Goal: Register for event/course

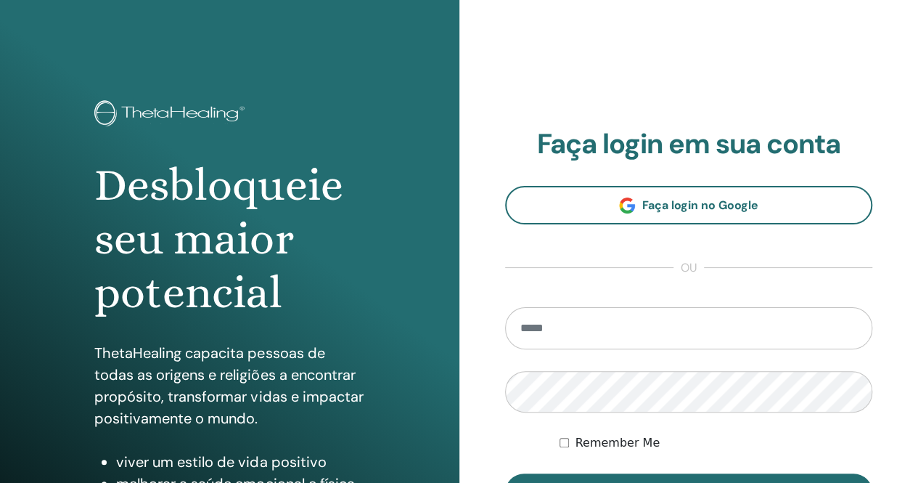
click at [698, 329] on input "email" at bounding box center [689, 328] width 368 height 42
type input "**********"
click at [505, 473] on button "Sign In" at bounding box center [689, 492] width 368 height 38
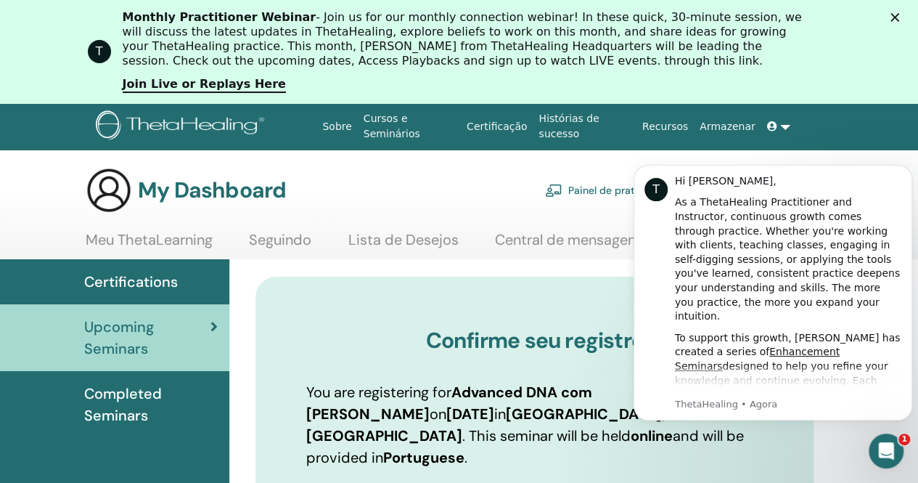
click at [899, 14] on polygon "Fechar" at bounding box center [894, 17] width 9 height 9
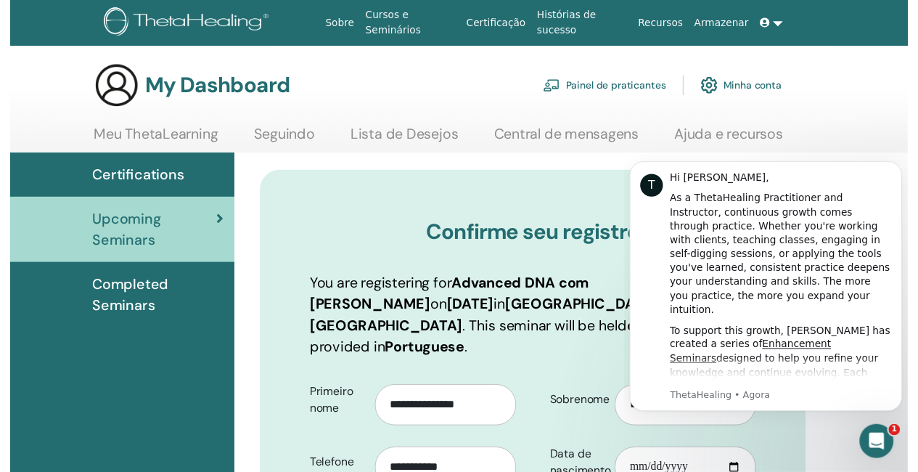
scroll to position [480, 0]
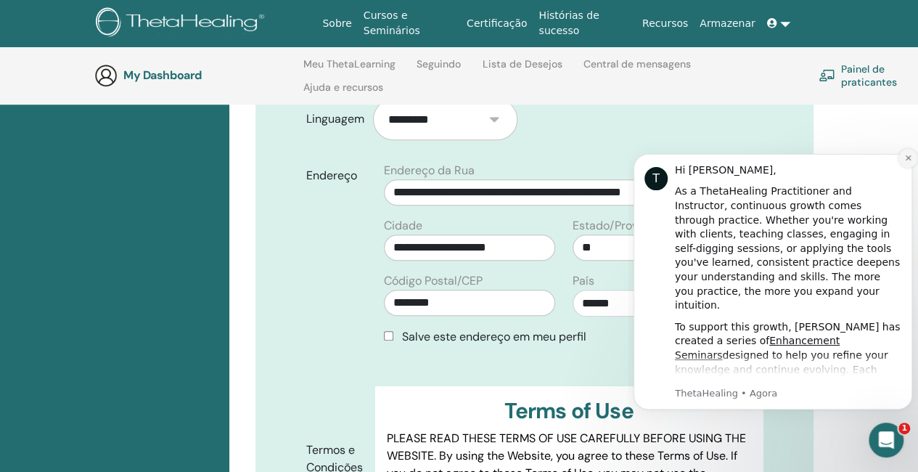
click at [909, 159] on icon "Dismiss notification" at bounding box center [907, 157] width 5 height 5
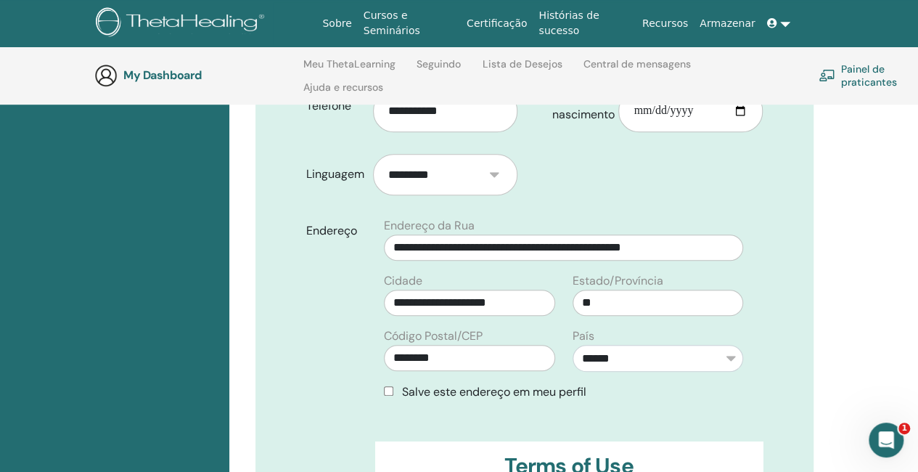
scroll to position [416, 0]
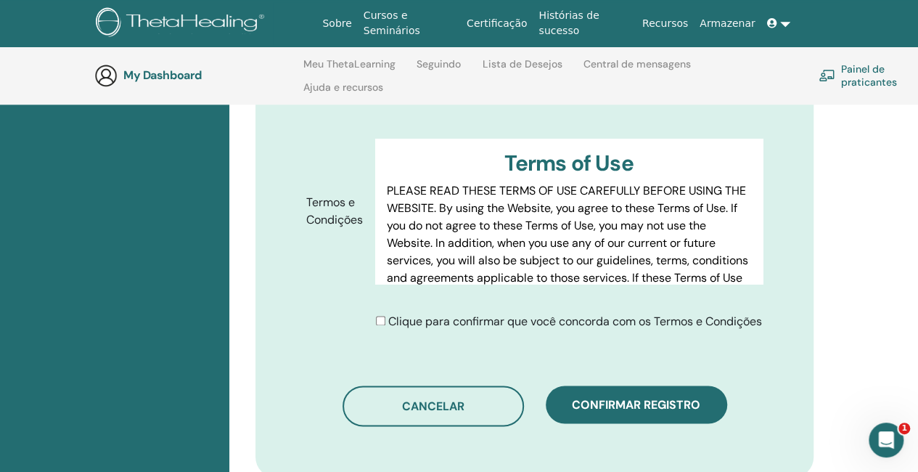
scroll to position [749, 0]
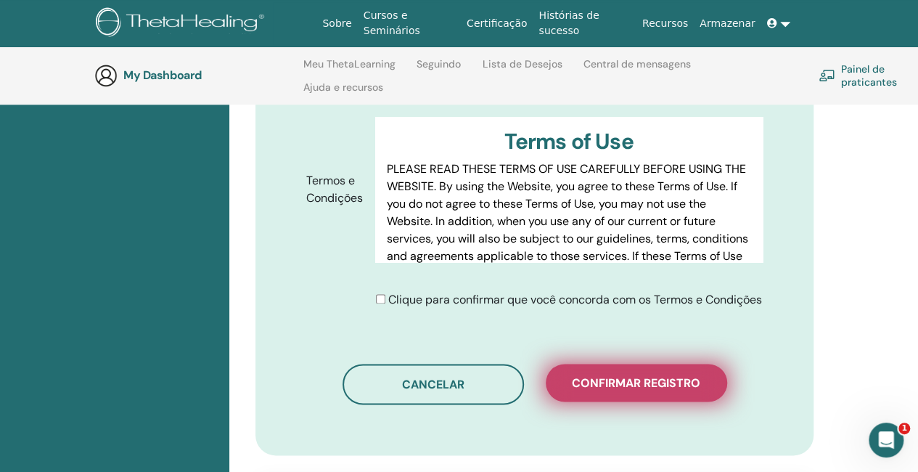
click at [639, 375] on span "Confirmar registro" at bounding box center [636, 382] width 128 height 15
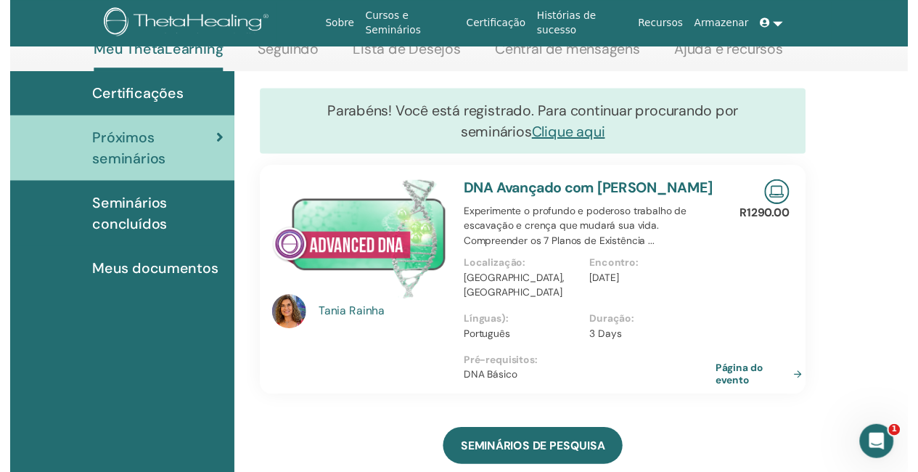
scroll to position [177, 0]
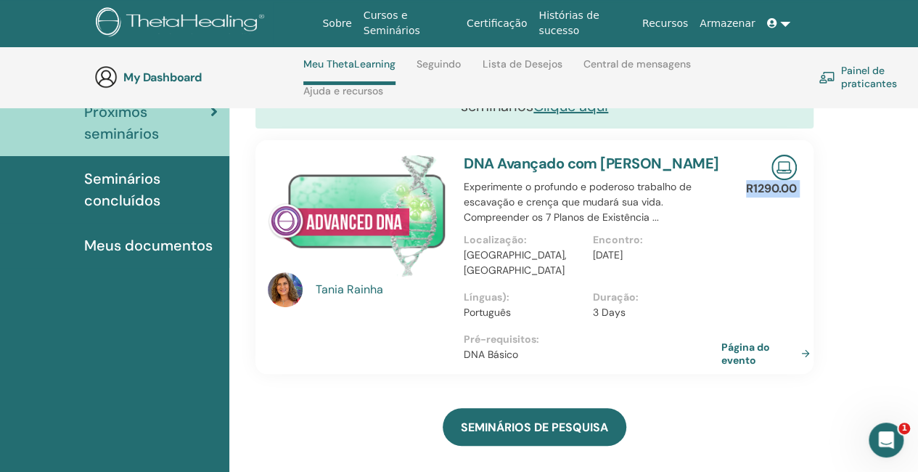
click at [917, 295] on html "Sobre Cursos e Seminários Certificação Histórias de sucesso Recursos Armazenar …" at bounding box center [459, 59] width 918 height 472
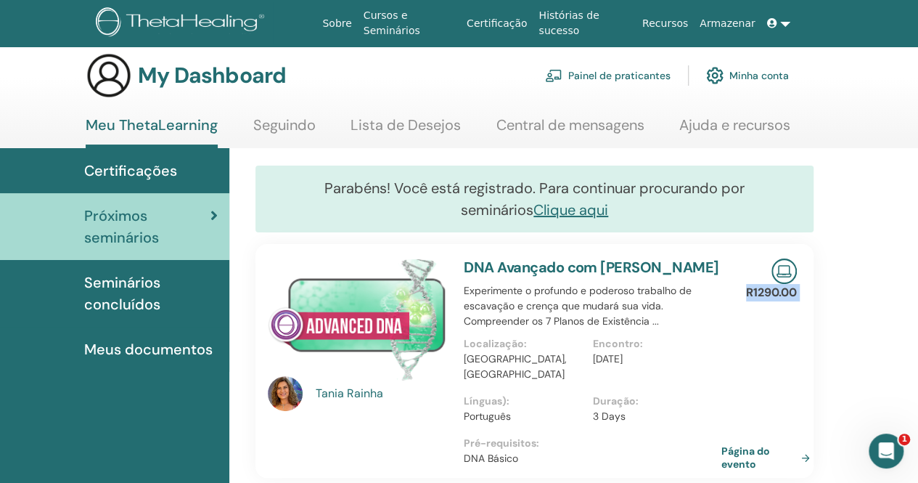
scroll to position [0, 0]
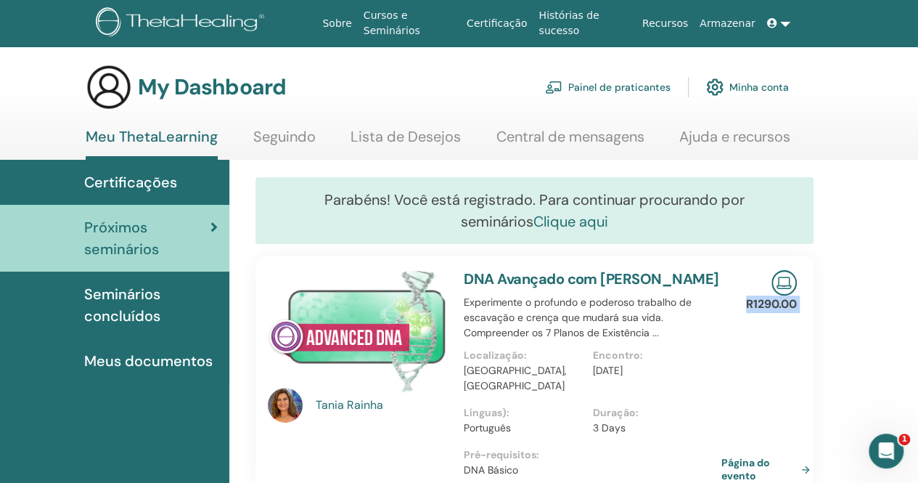
click at [533, 220] on link "Clique aqui" at bounding box center [570, 221] width 75 height 19
click at [157, 184] on span "Certificações" at bounding box center [130, 182] width 93 height 22
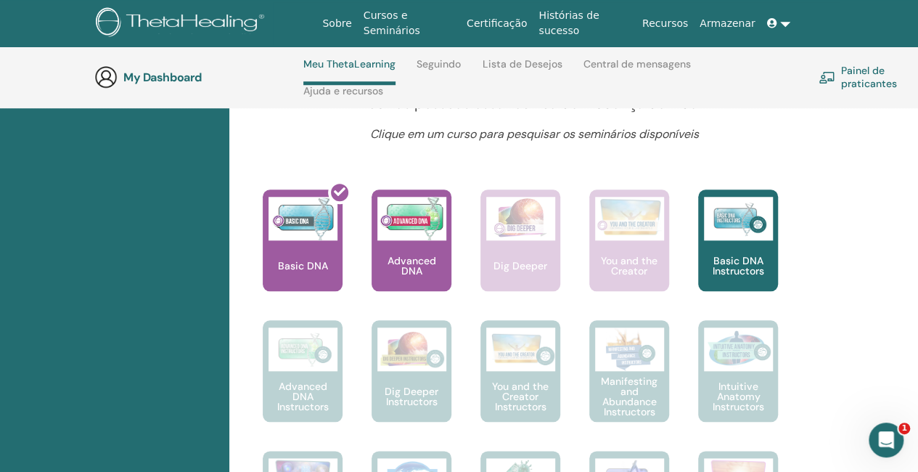
scroll to position [601, 0]
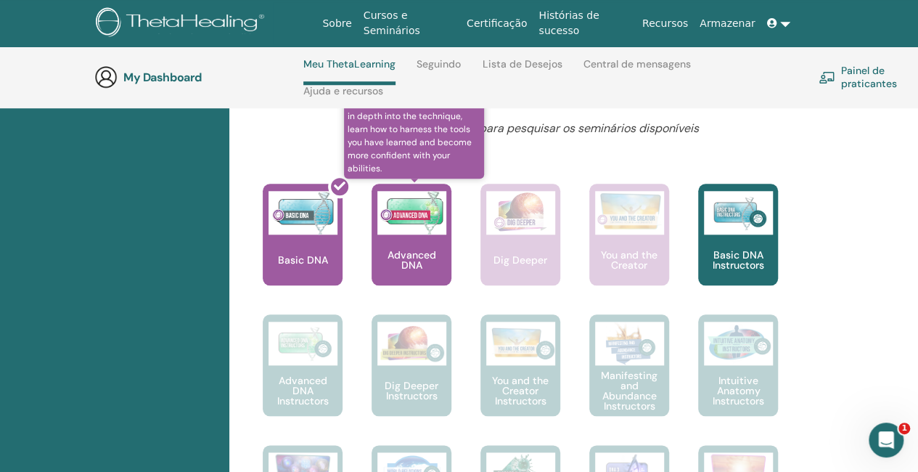
click at [416, 246] on div "Advanced DNA" at bounding box center [412, 235] width 80 height 102
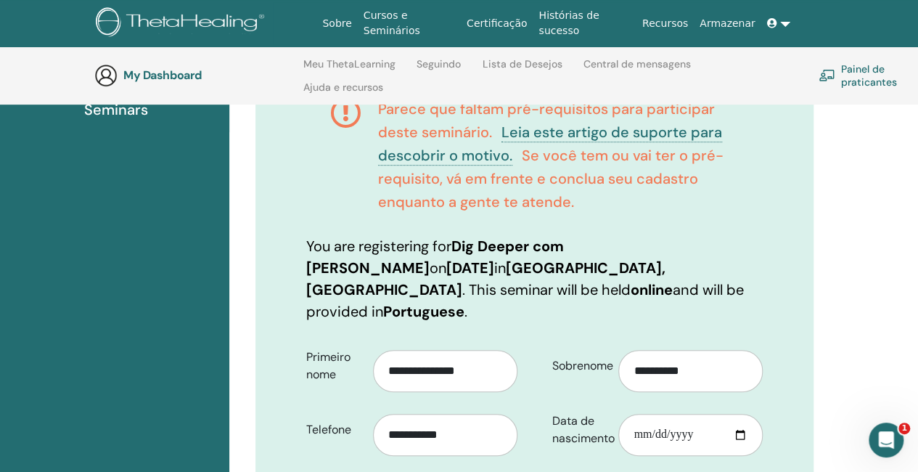
scroll to position [231, 0]
